Goal: Find specific page/section: Find specific page/section

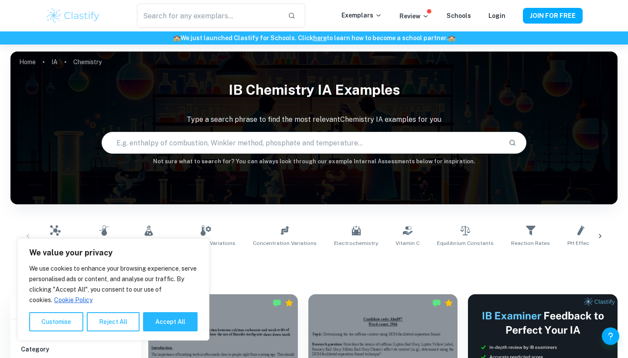
scroll to position [66, 0]
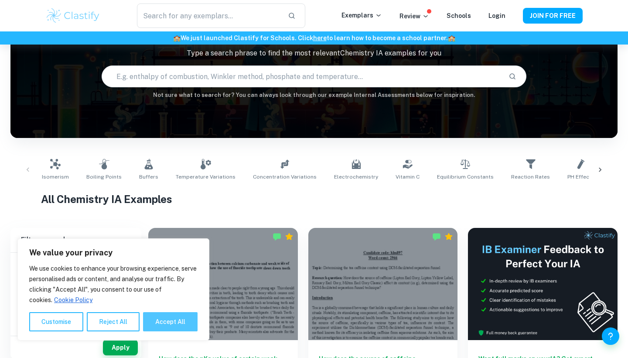
click at [168, 327] on button "Accept All" at bounding box center [170, 321] width 55 height 19
checkbox input "true"
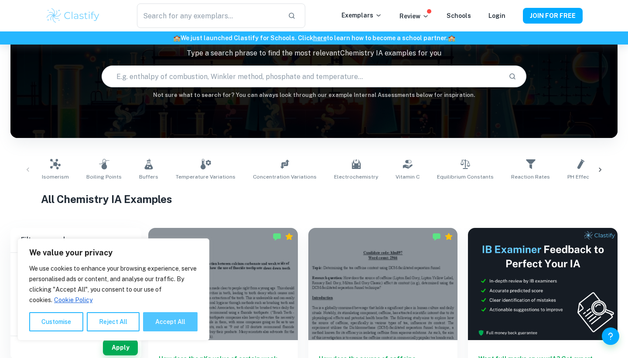
checkbox input "true"
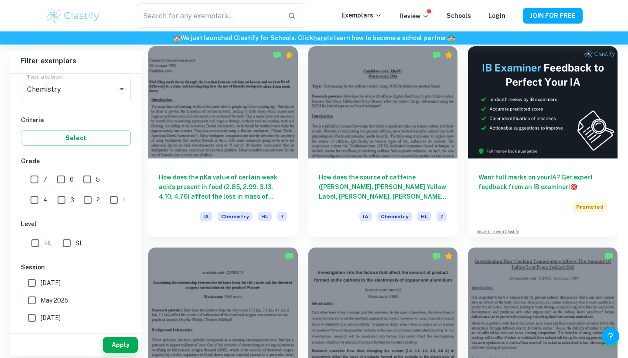
scroll to position [144, 0]
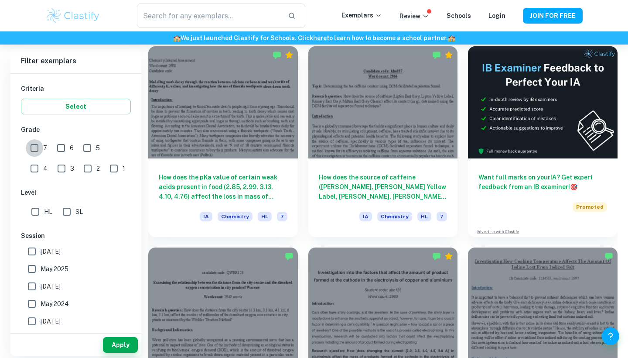
click at [35, 141] on input "7" at bounding box center [34, 147] width 17 height 17
checkbox input "true"
click at [51, 145] on div "7" at bounding box center [41, 147] width 26 height 20
click at [58, 144] on input "6" at bounding box center [60, 147] width 17 height 17
checkbox input "true"
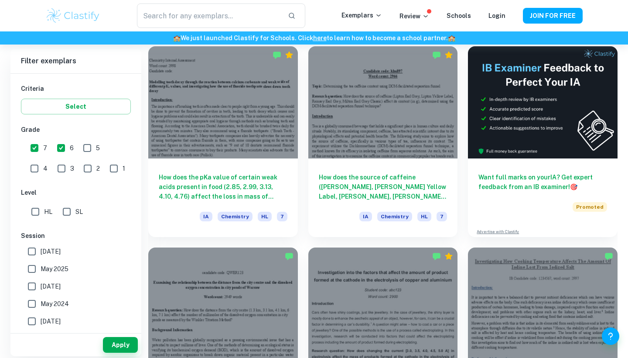
click at [87, 146] on input "5" at bounding box center [87, 147] width 17 height 17
checkbox input "true"
click at [43, 160] on input "4" at bounding box center [34, 168] width 17 height 17
checkbox input "true"
click at [29, 215] on input "HL" at bounding box center [35, 211] width 17 height 17
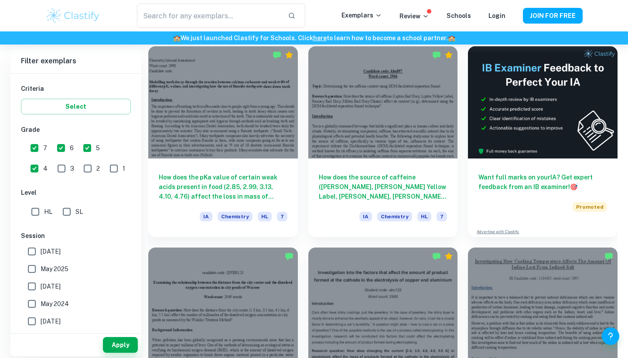
checkbox input "true"
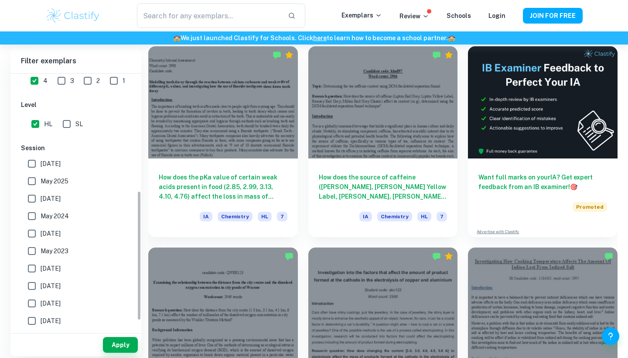
scroll to position [242, 0]
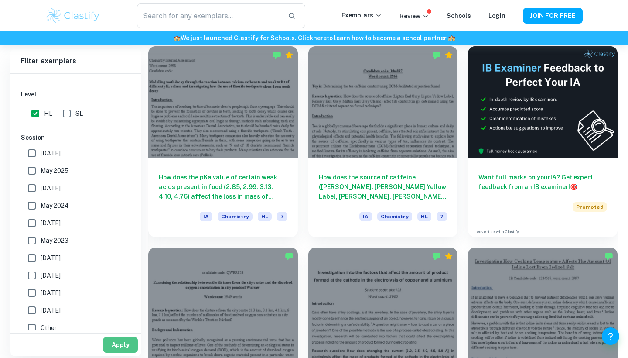
click at [122, 347] on button "Apply" at bounding box center [120, 345] width 35 height 16
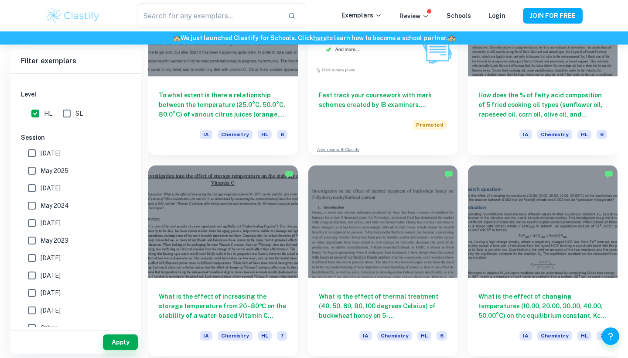
scroll to position [1740, 0]
